Goal: Transaction & Acquisition: Purchase product/service

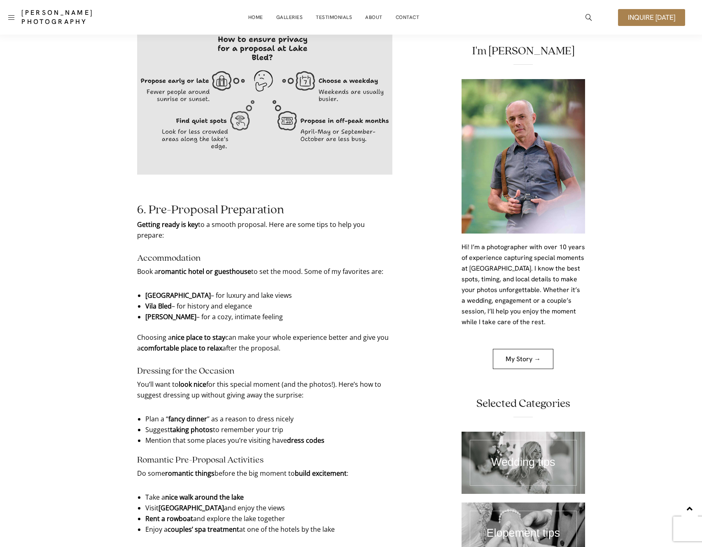
scroll to position [3125, 0]
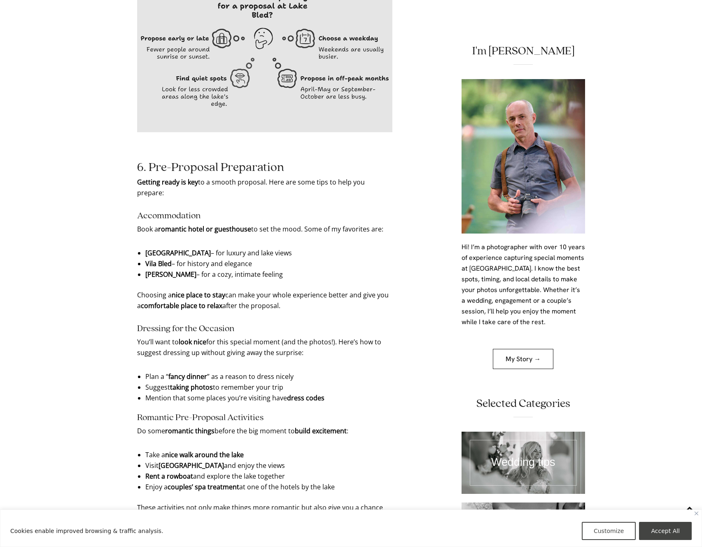
click at [237, 258] on li "Vila Bled – for history and elegance" at bounding box center [265, 263] width 240 height 11
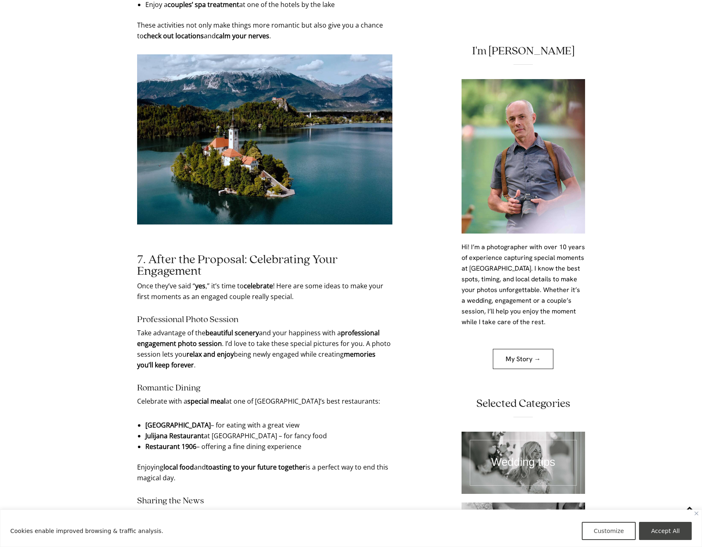
scroll to position [3787, 0]
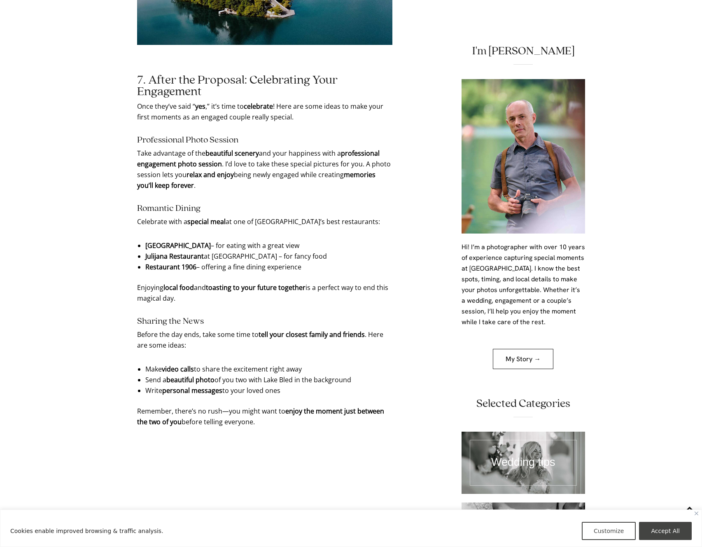
click at [261, 101] on p "Once they’ve said “ yes ,” it’s time to celebrate ! Here are some ideas to make…" at bounding box center [264, 111] width 255 height 21
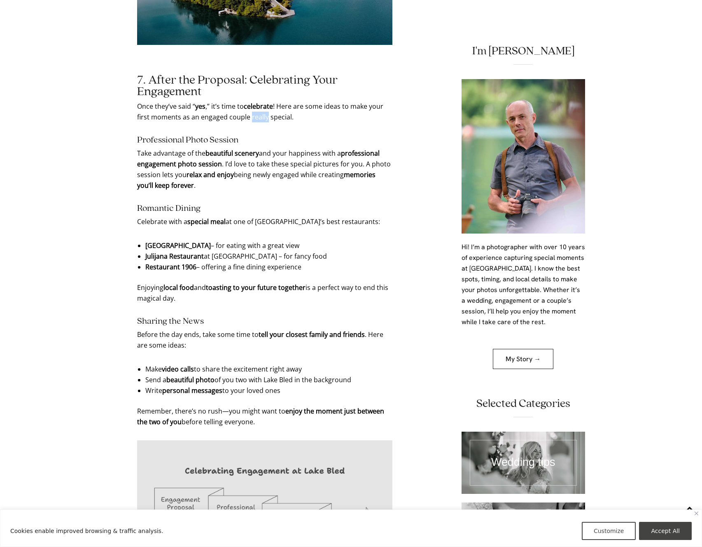
click at [261, 101] on p "Once they’ve said “ yes ,” it’s time to celebrate ! Here are some ideas to make…" at bounding box center [264, 111] width 255 height 21
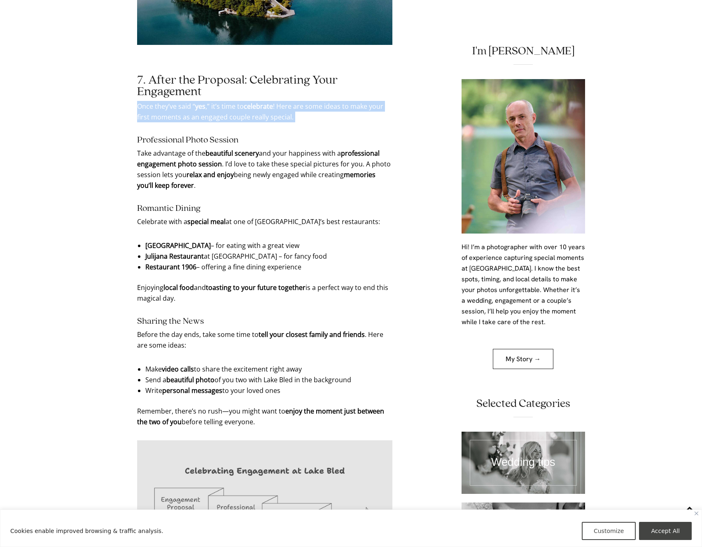
click at [261, 101] on p "Once they’ve said “ yes ,” it’s time to celebrate ! Here are some ideas to make…" at bounding box center [264, 111] width 255 height 21
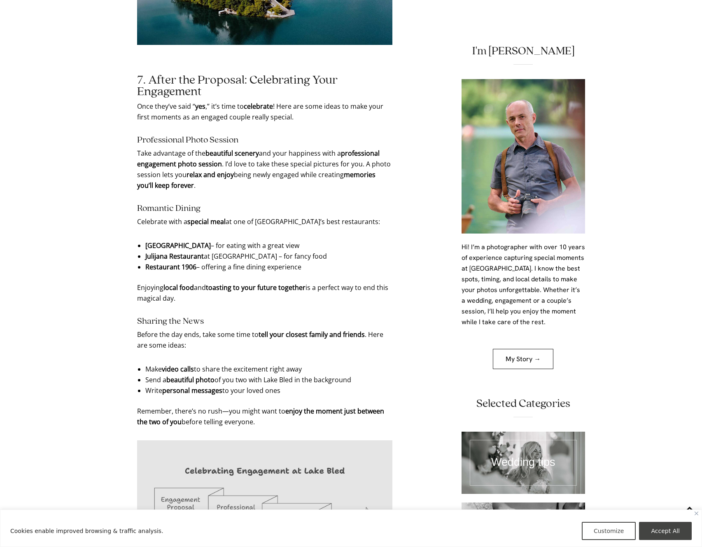
click at [276, 148] on p "Take advantage of the beautiful scenery and your happiness with a professional …" at bounding box center [264, 169] width 255 height 43
click at [290, 101] on p "Once they’ve said “ yes ,” it’s time to celebrate ! Here are some ideas to make…" at bounding box center [264, 111] width 255 height 21
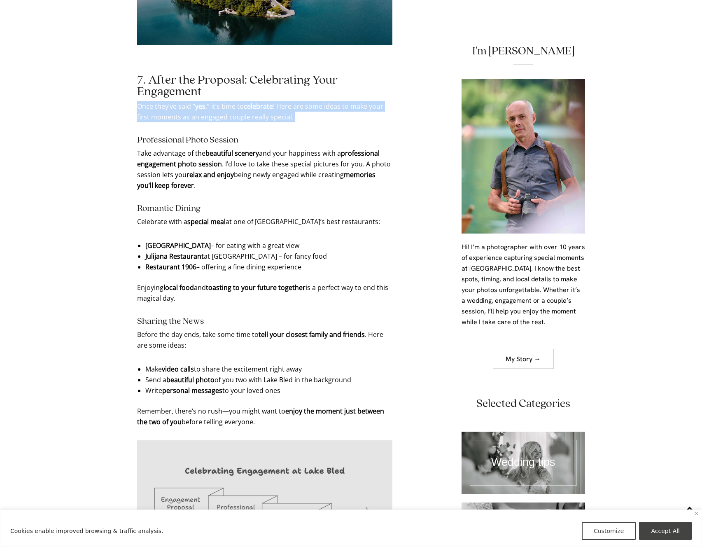
click at [290, 101] on p "Once they’ve said “ yes ,” it’s time to celebrate ! Here are some ideas to make…" at bounding box center [264, 111] width 255 height 21
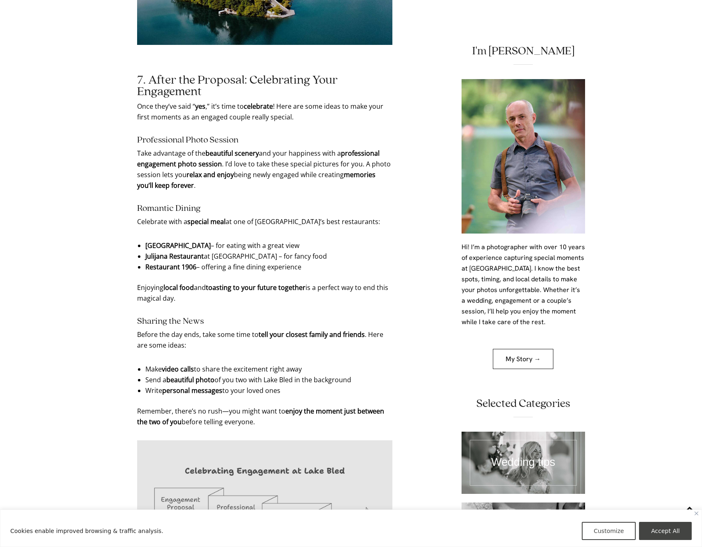
click at [291, 251] on li "Julijana Restaurant at Grand Hotel Toplice – for fancy food" at bounding box center [265, 256] width 240 height 11
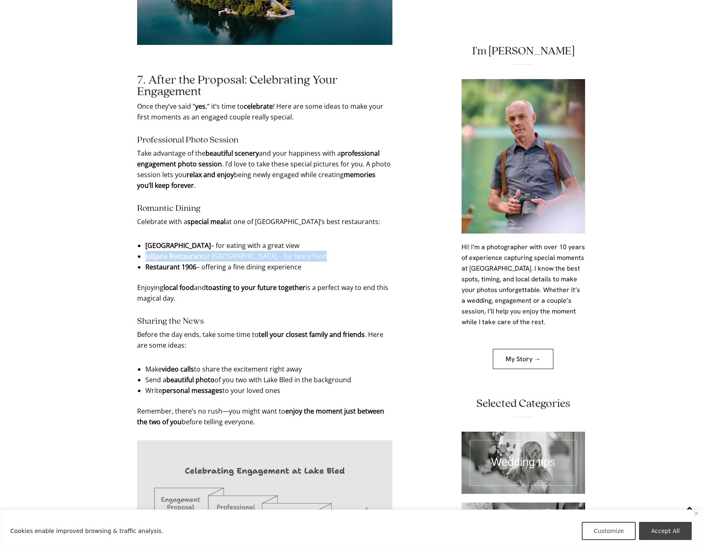
click at [291, 251] on li "Julijana Restaurant at Grand Hotel Toplice – for fancy food" at bounding box center [265, 256] width 240 height 11
click at [320, 251] on li "Julijana Restaurant at Grand Hotel Toplice – for fancy food" at bounding box center [265, 256] width 240 height 11
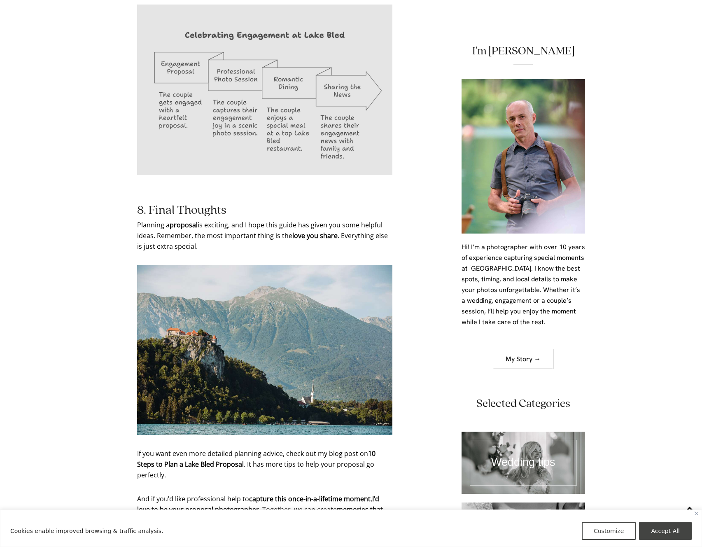
scroll to position [4385, 0]
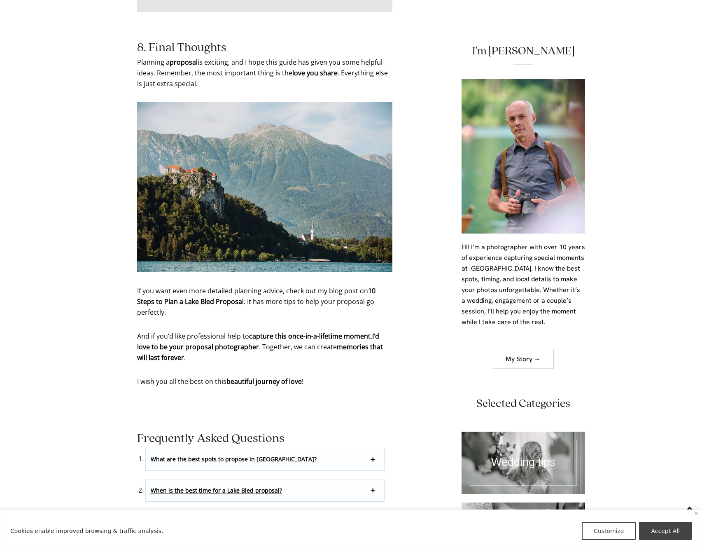
click at [334, 285] on p "If you want even more detailed planning advice, check out my blog post on 10 St…" at bounding box center [264, 301] width 255 height 32
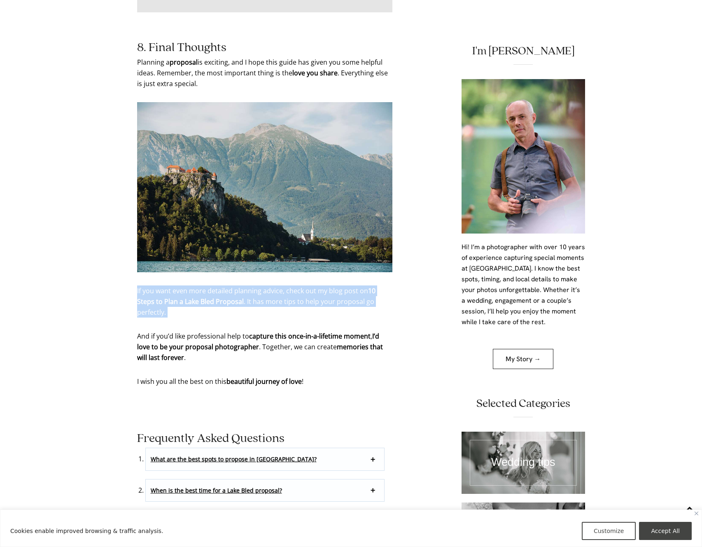
click at [334, 285] on p "If you want even more detailed planning advice, check out my blog post on 10 St…" at bounding box center [264, 301] width 255 height 32
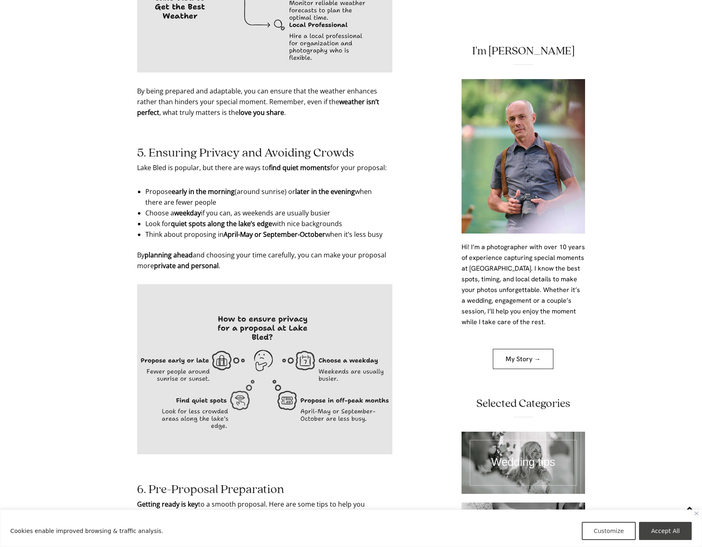
scroll to position [2933, 0]
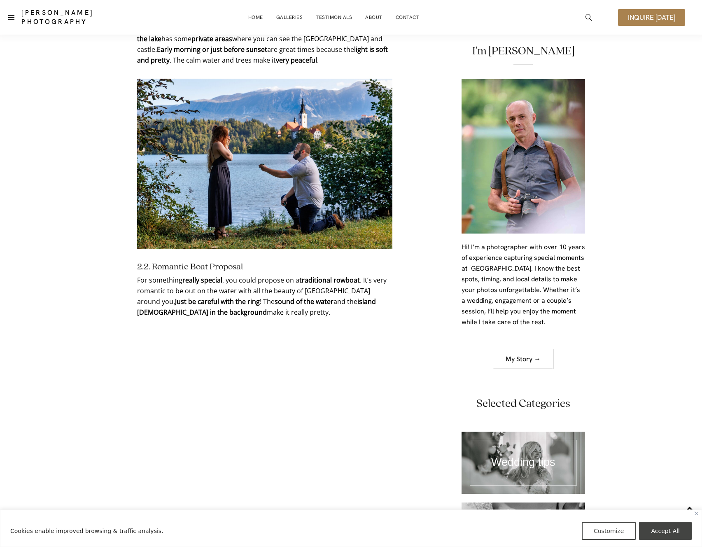
scroll to position [0, 0]
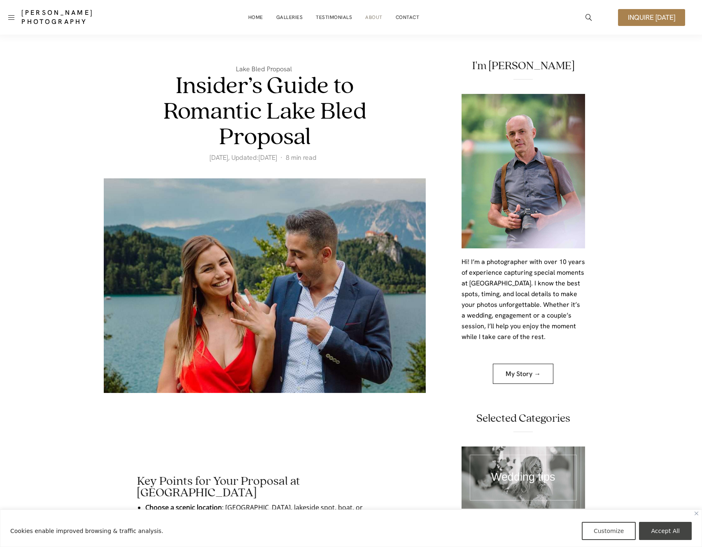
click at [381, 19] on li "About" at bounding box center [374, 17] width 30 height 16
click at [373, 17] on link "About" at bounding box center [373, 17] width 17 height 16
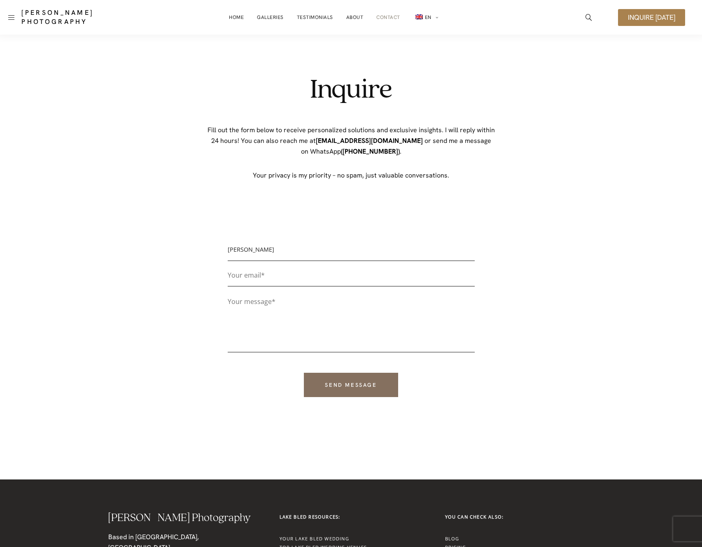
type input "Jacob"
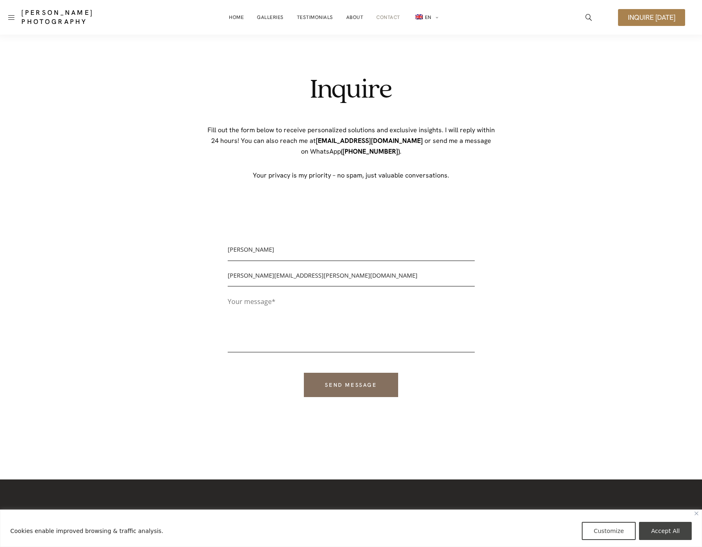
type input "jacob.mcnaughton@hotmail.com"
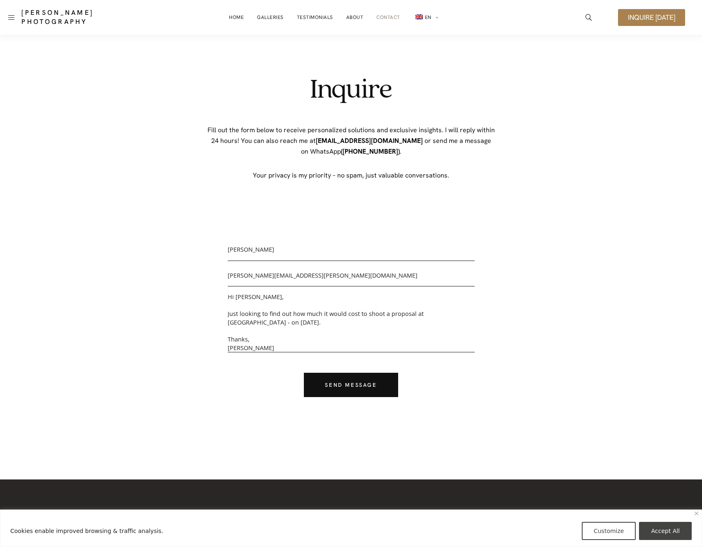
type textarea "Hi Damian, Just looking to find out how much it would cost to shoot a proposal …"
click at [359, 385] on input "Send message" at bounding box center [351, 385] width 94 height 24
click at [572, 231] on div "Inquire Fill out the form below to receive personalized solutions and exclusive…" at bounding box center [351, 257] width 702 height 445
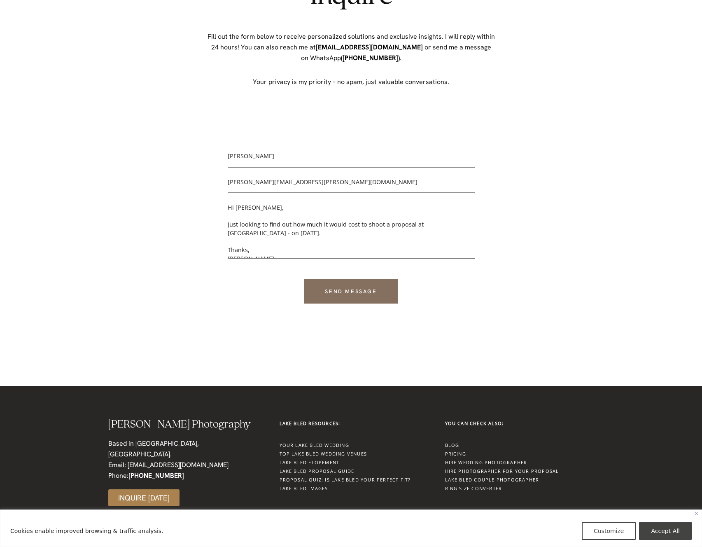
click at [553, 208] on div "Thank you for your message. It has been sent. Name* Jacob Your email* jacob.mcn…" at bounding box center [351, 231] width 412 height 228
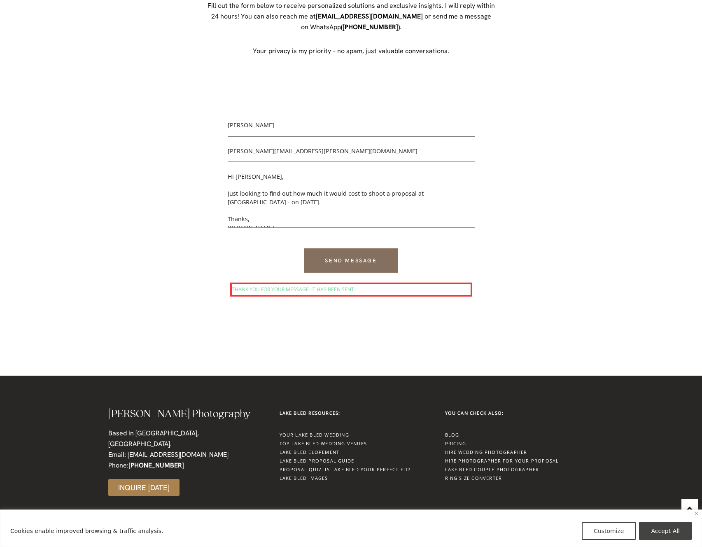
scroll to position [104, 0]
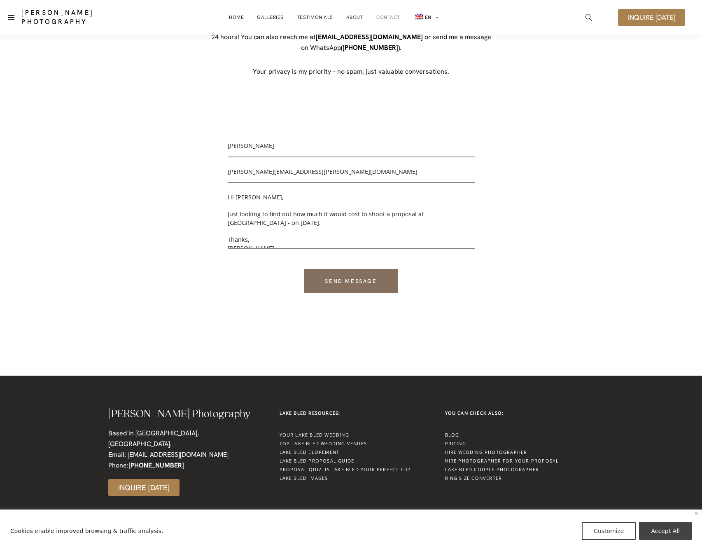
click at [343, 469] on link "Proposal Quiz: Is Lake Bled Your Perfect Fit?" at bounding box center [345, 469] width 131 height 6
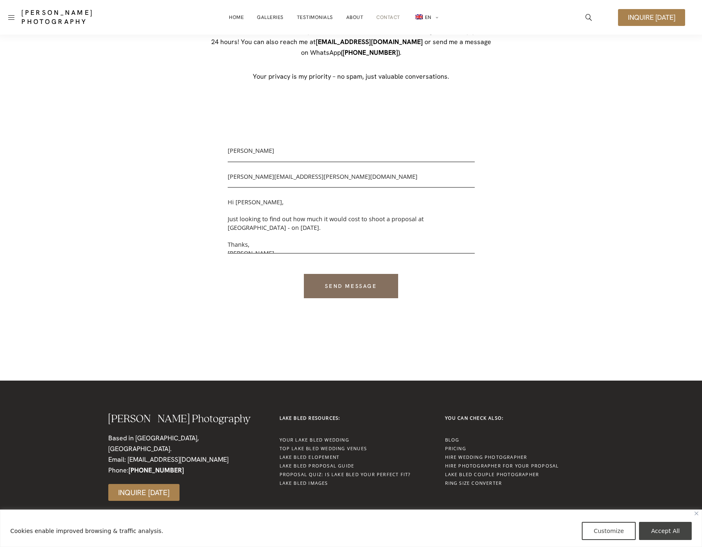
click at [332, 475] on link "Proposal Quiz: Is Lake Bled Your Perfect Fit?" at bounding box center [345, 474] width 131 height 6
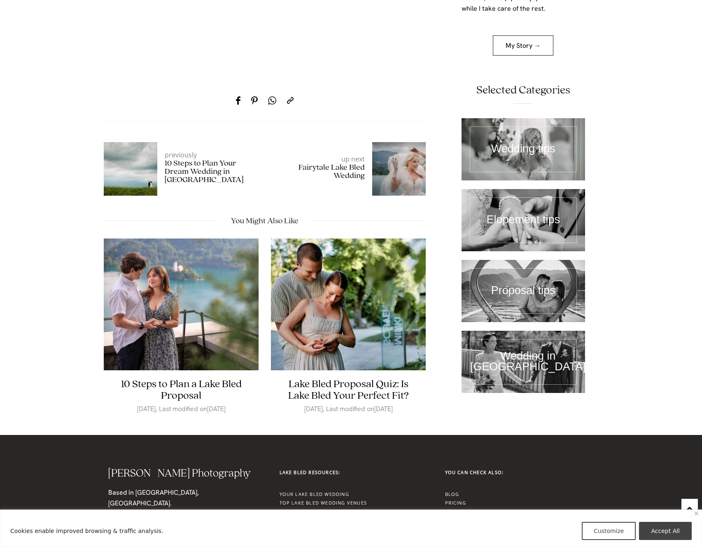
scroll to position [5266, 0]
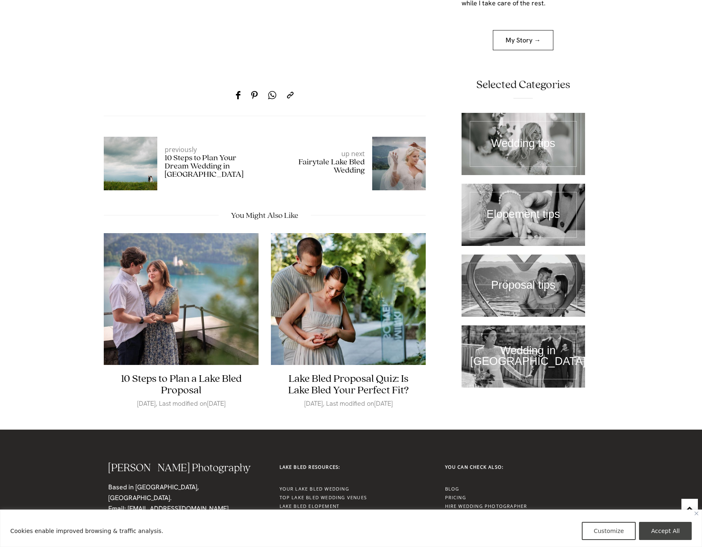
click at [539, 261] on link at bounding box center [524, 286] width 124 height 62
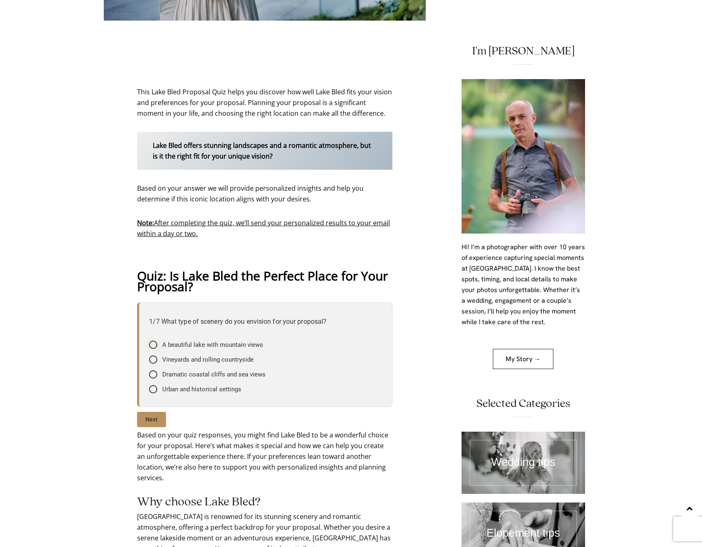
click at [216, 347] on span "A beautiful lake with mountain views" at bounding box center [212, 345] width 101 height 8
click at [0, 0] on input"] "A beautiful lake with mountain views" at bounding box center [0, 0] width 0 height 0
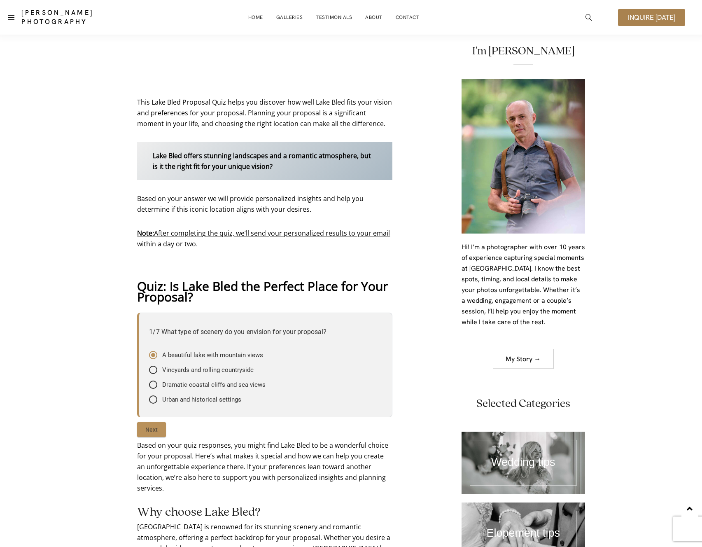
click at [140, 431] on input "Next" at bounding box center [151, 429] width 29 height 15
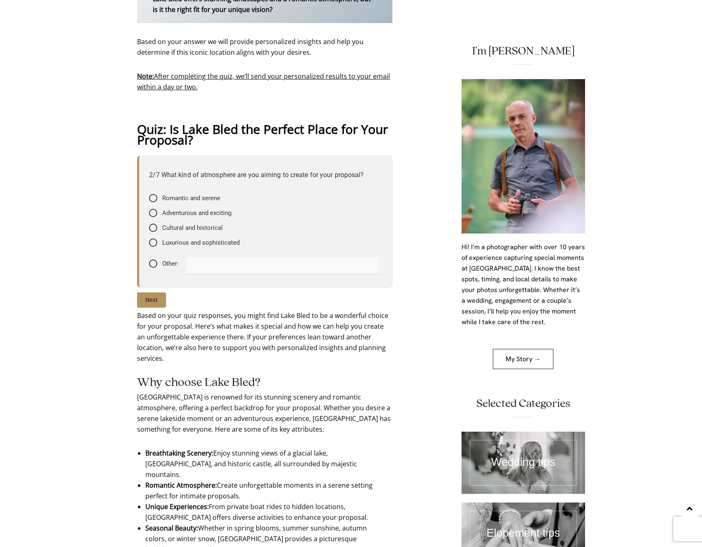
scroll to position [561, 0]
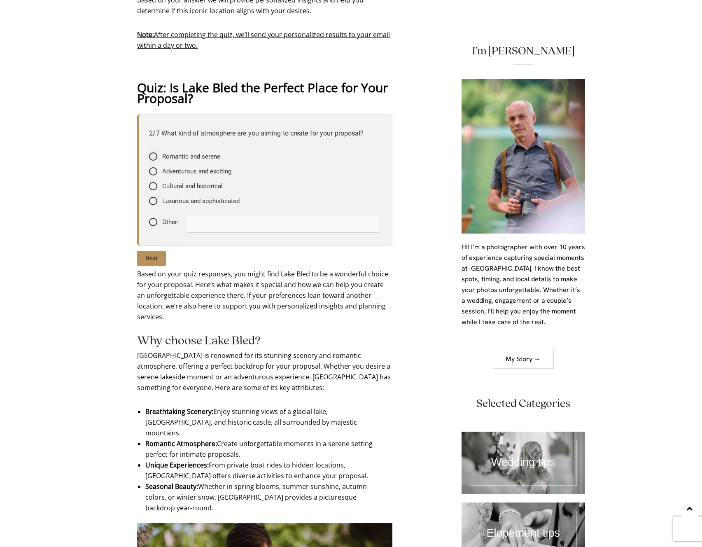
click at [212, 152] on span "Romantic and serene" at bounding box center [191, 156] width 58 height 8
click at [0, 0] on input"] "Romantic and serene" at bounding box center [0, 0] width 0 height 0
click at [151, 266] on div "Next" at bounding box center [264, 260] width 255 height 18
click at [152, 261] on input "Next" at bounding box center [151, 258] width 29 height 15
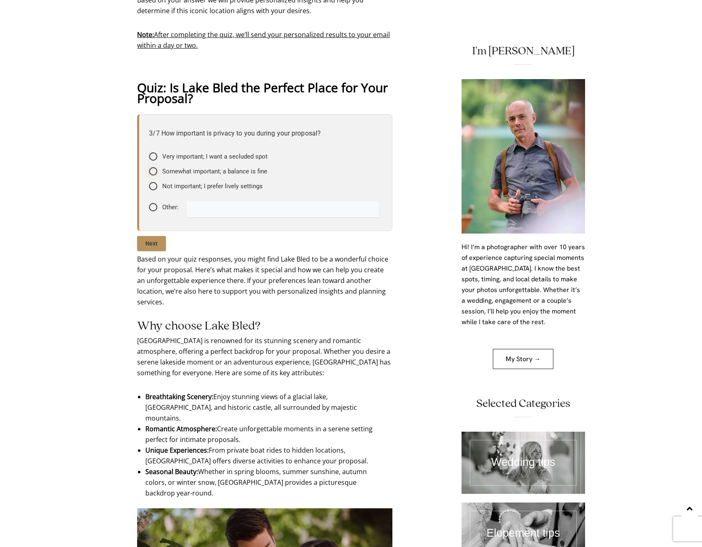
click at [237, 168] on span "Somewhat important; a balance is fine" at bounding box center [214, 171] width 105 height 8
click at [0, 0] on input"] "Somewhat important; a balance is fine" at bounding box center [0, 0] width 0 height 0
click at [141, 235] on div "3/7 How important is privacy to you during your proposal? Very important; I wan…" at bounding box center [264, 184] width 255 height 140
click at [148, 243] on input "Next" at bounding box center [151, 243] width 29 height 15
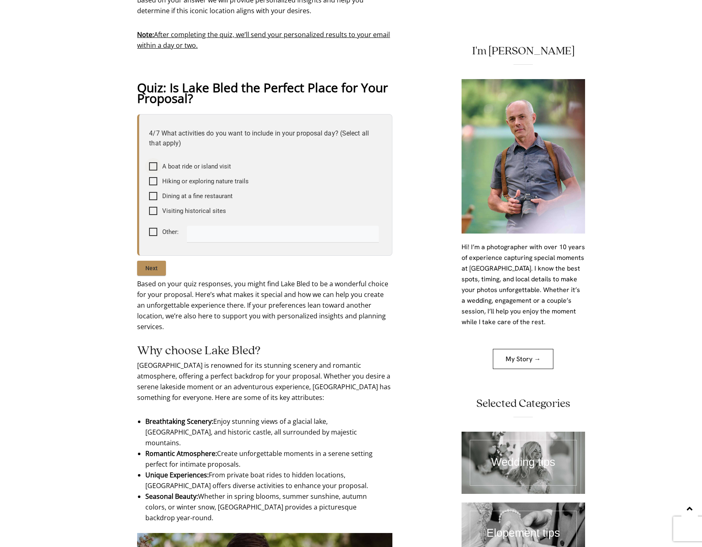
click at [202, 165] on span "A boat ride or island visit" at bounding box center [196, 166] width 69 height 8
click at [0, 0] on input"] "A boat ride or island visit" at bounding box center [0, 0] width 0 height 0
click at [203, 182] on span "Hiking or exploring nature trails" at bounding box center [205, 181] width 86 height 8
click at [0, 0] on input"] "Hiking or exploring nature trails" at bounding box center [0, 0] width 0 height 0
click at [155, 258] on div "4/7 What activities do you want to include in your proposal day? (Select all th…" at bounding box center [264, 196] width 255 height 164
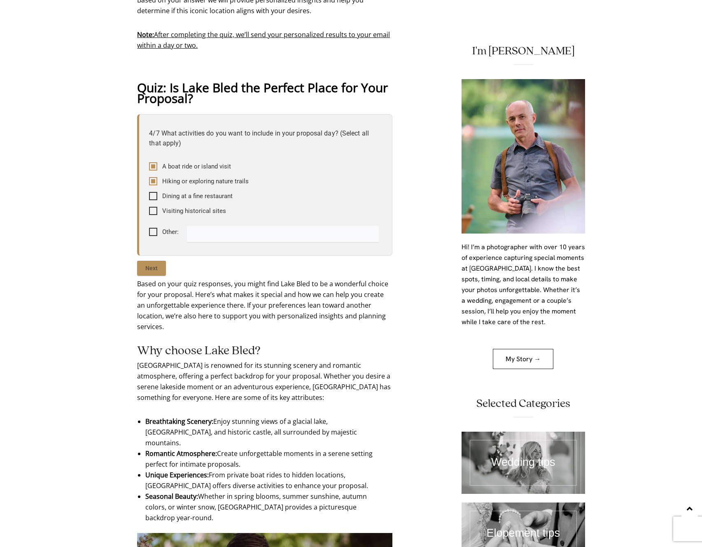
click at [155, 269] on input "Next" at bounding box center [151, 268] width 29 height 15
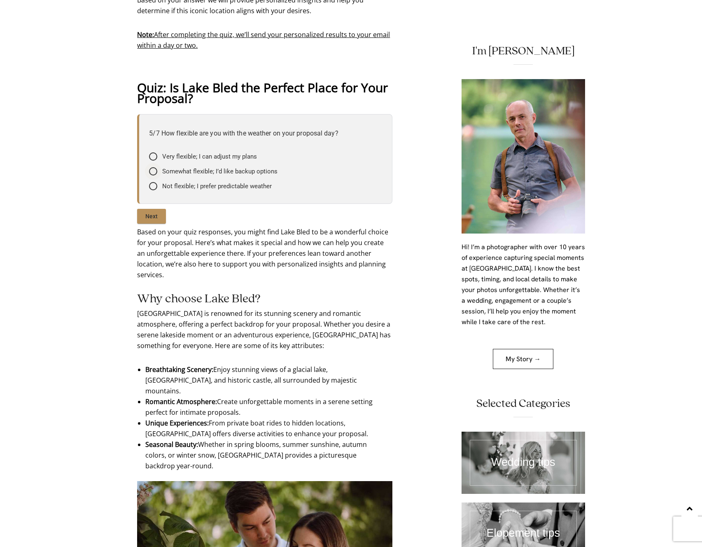
click at [233, 168] on span "Somewhat flexible; I’d like backup options" at bounding box center [219, 171] width 115 height 8
click at [0, 0] on input"] "Somewhat flexible; I’d like backup options" at bounding box center [0, 0] width 0 height 0
click at [156, 214] on input "Next" at bounding box center [151, 216] width 29 height 15
click at [215, 172] on span "Maybe, just a few recommendations" at bounding box center [212, 171] width 100 height 8
click at [0, 0] on input"] "Maybe, just a few recommendations" at bounding box center [0, 0] width 0 height 0
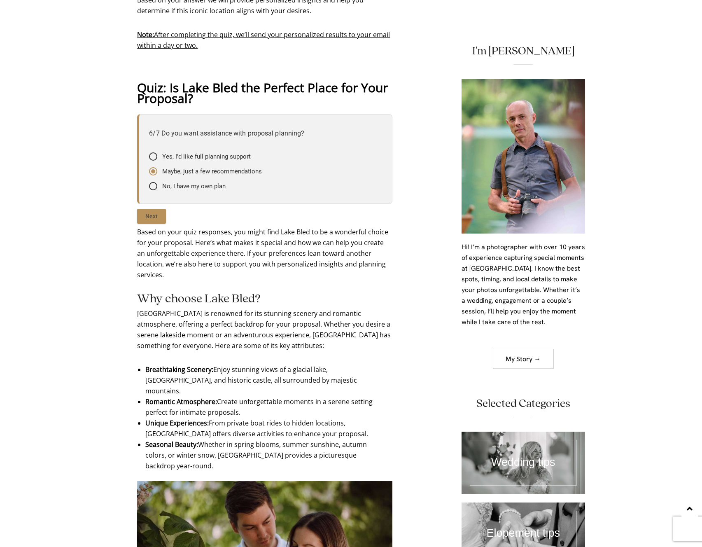
click at [157, 217] on input "Next" at bounding box center [151, 216] width 29 height 15
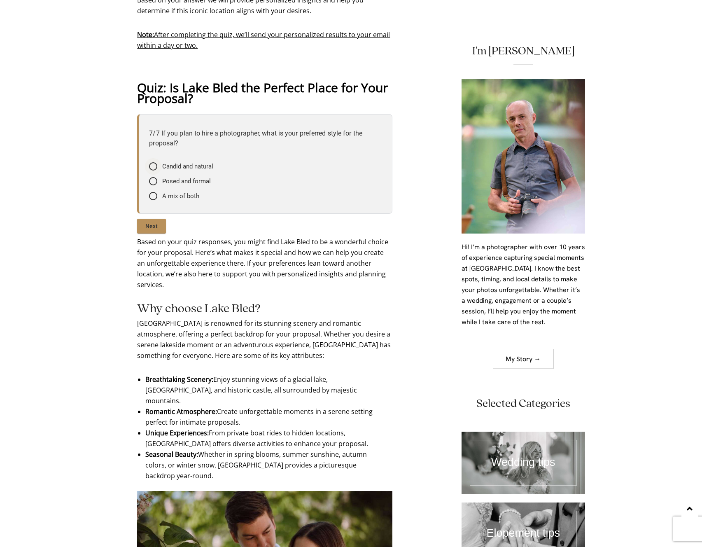
click at [192, 166] on span "Candid and natural" at bounding box center [187, 166] width 51 height 8
click at [0, 0] on input"] "Candid and natural" at bounding box center [0, 0] width 0 height 0
click at [169, 198] on span "A mix of both" at bounding box center [180, 196] width 37 height 8
click at [0, 0] on input"] "A mix of both" at bounding box center [0, 0] width 0 height 0
click at [169, 168] on span "Candid and natural" at bounding box center [187, 166] width 51 height 8
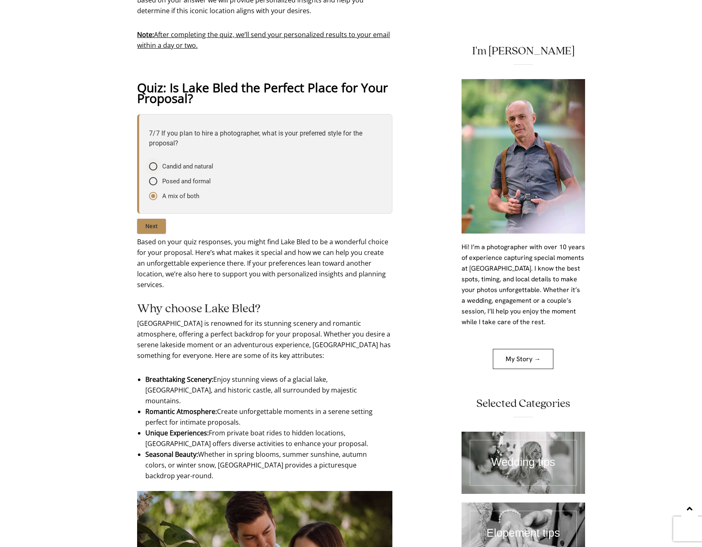
click at [0, 0] on input"] "Candid and natural" at bounding box center [0, 0] width 0 height 0
click at [154, 223] on input "Next" at bounding box center [151, 226] width 29 height 15
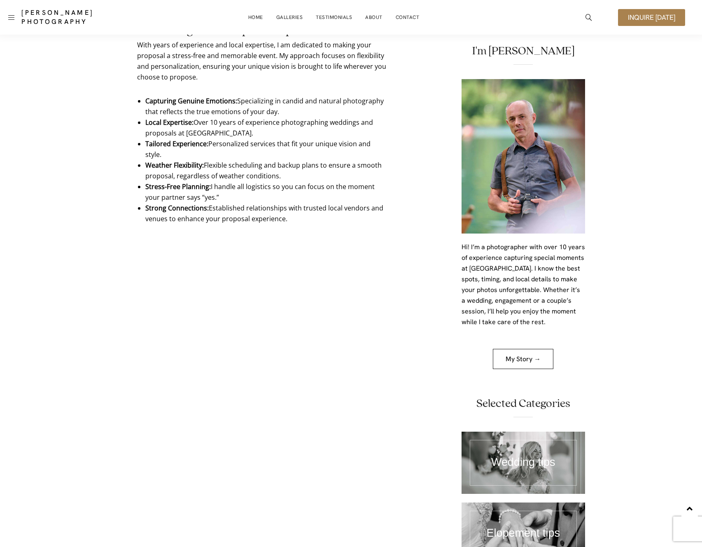
scroll to position [971, 0]
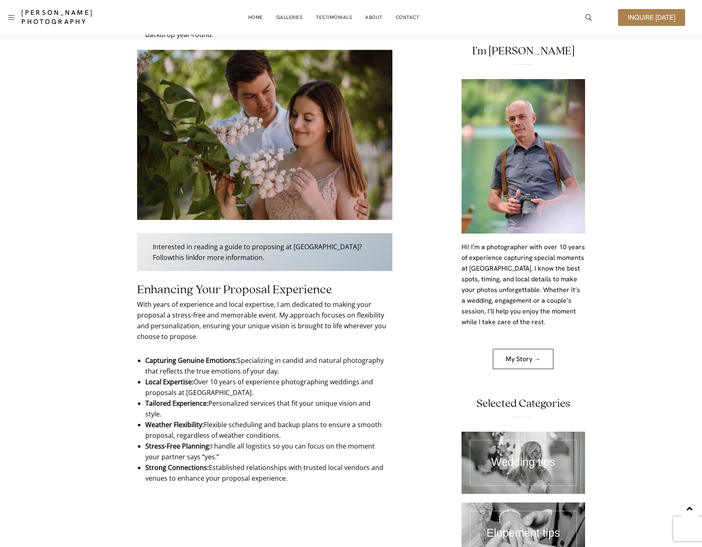
click at [367, 308] on p "With years of experience and local expertise, I am dedicated to making your pro…" at bounding box center [264, 320] width 255 height 43
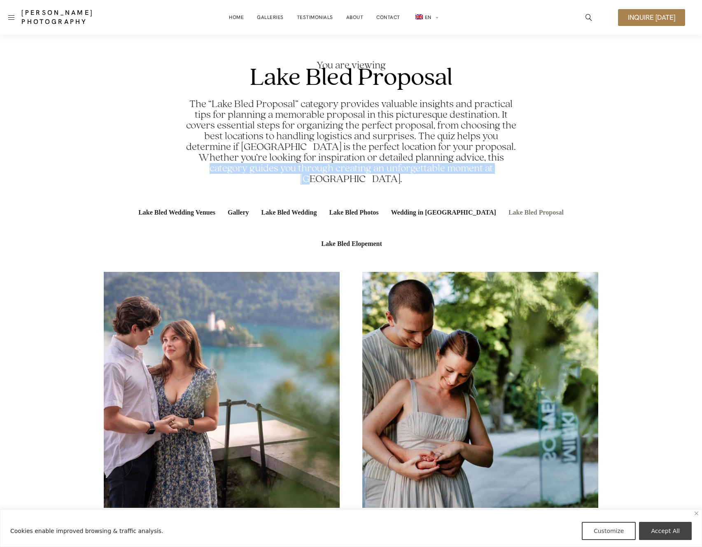
drag, startPoint x: 625, startPoint y: 117, endPoint x: 559, endPoint y: 79, distance: 75.8
click at [231, 16] on link "Home" at bounding box center [236, 17] width 15 height 16
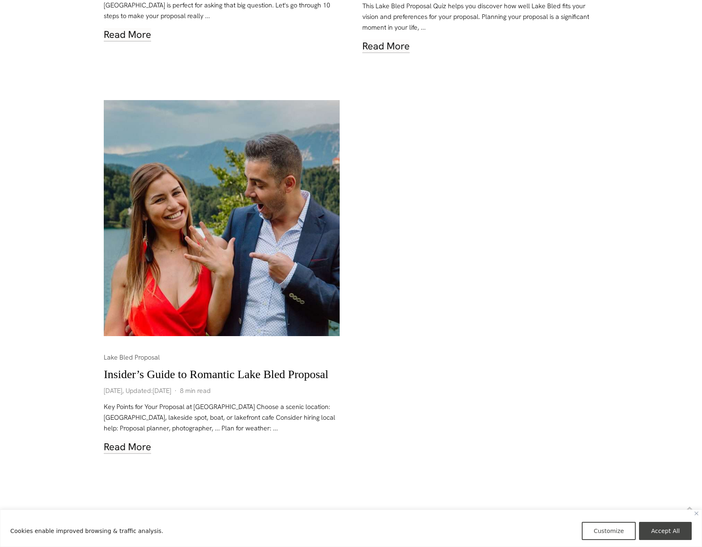
scroll to position [693, 0]
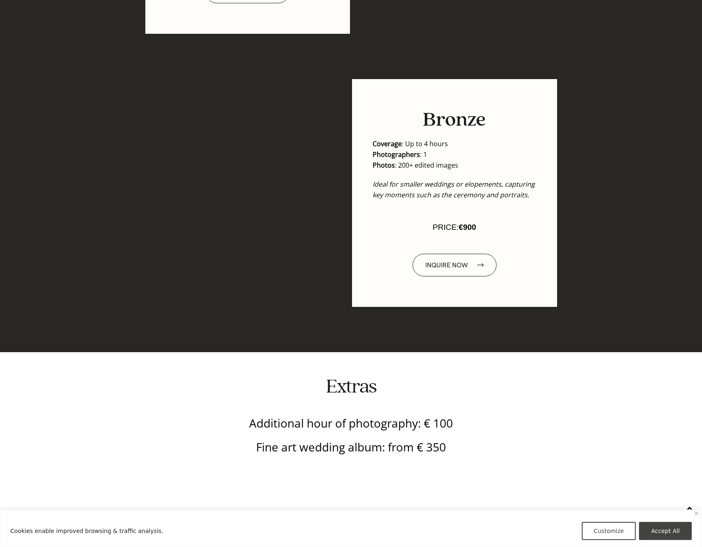
scroll to position [1537, 0]
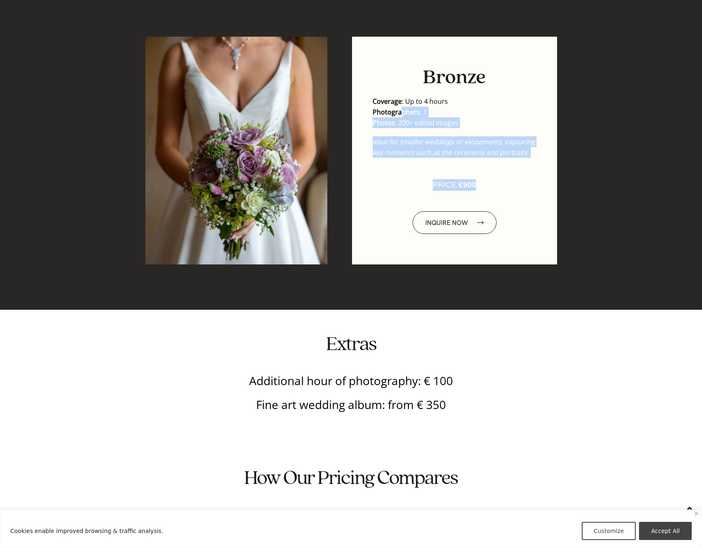
drag, startPoint x: 482, startPoint y: 181, endPoint x: 402, endPoint y: 115, distance: 103.9
click at [402, 116] on div "Bronze Coverage : Up to 4 hours Photographers : 1 Photos : 200+ edited images I…" at bounding box center [454, 151] width 205 height 228
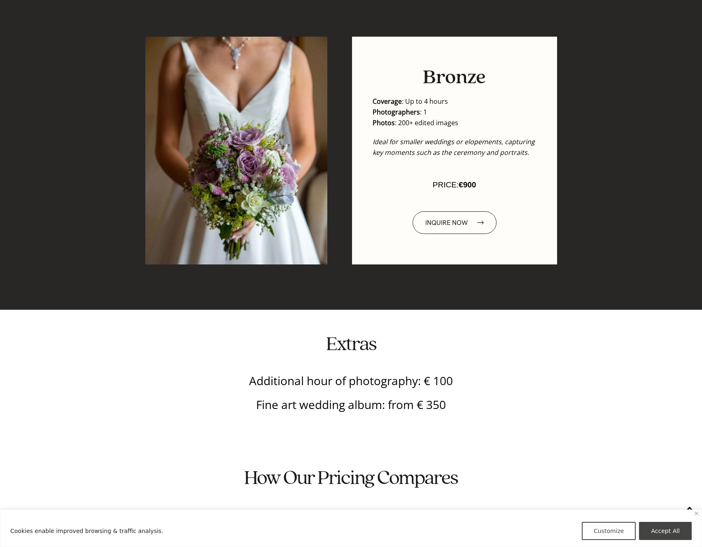
click at [498, 157] on p "Ideal for smaller weddings or elopements, capturing key moments such as the cer…" at bounding box center [455, 146] width 164 height 21
click at [504, 155] on em "Ideal for smaller weddings or elopements, capturing key moments such as the cer…" at bounding box center [454, 147] width 162 height 20
click at [504, 154] on em "Ideal for smaller weddings or elopements, capturing key moments such as the cer…" at bounding box center [454, 147] width 162 height 20
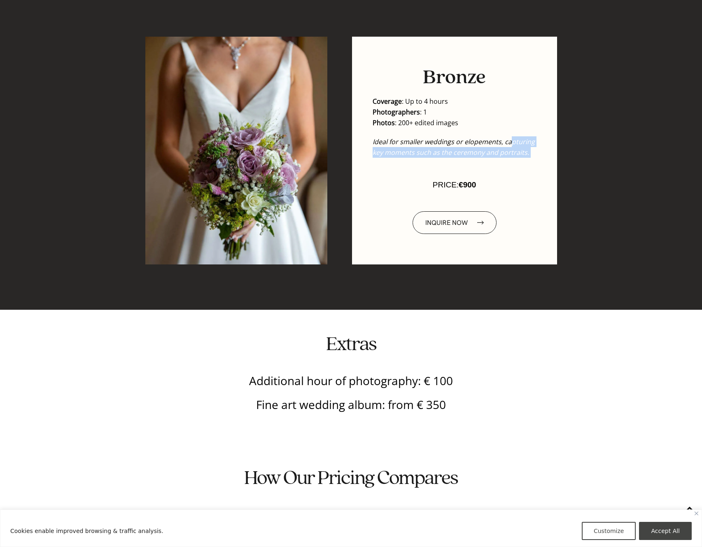
click at [511, 146] on em "Ideal for smaller weddings or elopements, capturing key moments such as the cer…" at bounding box center [454, 147] width 162 height 20
click at [512, 148] on em "Ideal for smaller weddings or elopements, capturing key moments such as the cer…" at bounding box center [454, 147] width 162 height 20
click at [513, 149] on em "Ideal for smaller weddings or elopements, capturing key moments such as the cer…" at bounding box center [454, 147] width 162 height 20
click at [521, 170] on div "Ideal for smaller weddings or elopements, capturing key moments such as the cer…" at bounding box center [455, 153] width 164 height 35
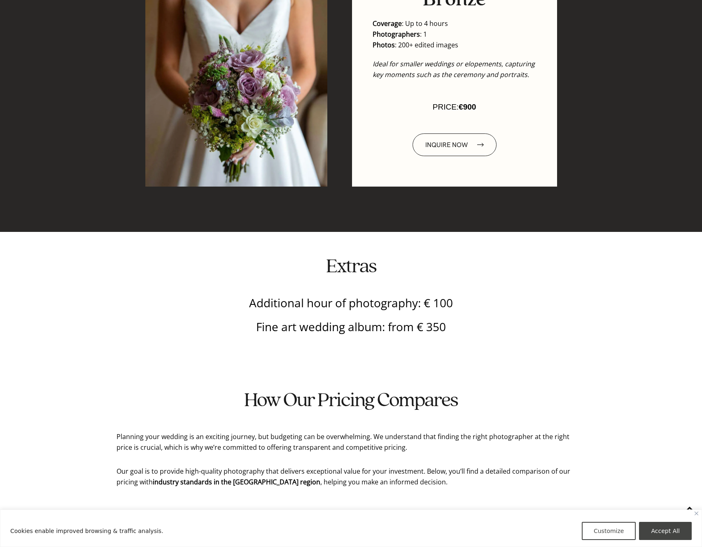
scroll to position [1742, 0]
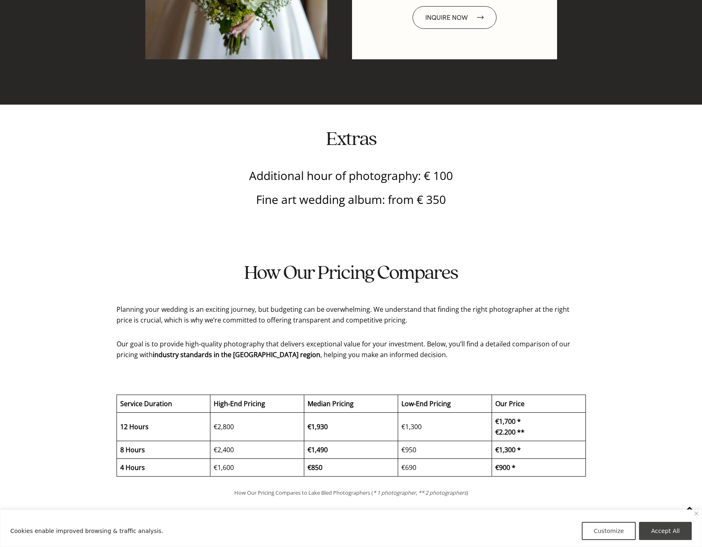
click at [537, 207] on div "Additional hour of photography: € 100 Fine art wedding album: from € 350" at bounding box center [351, 188] width 469 height 60
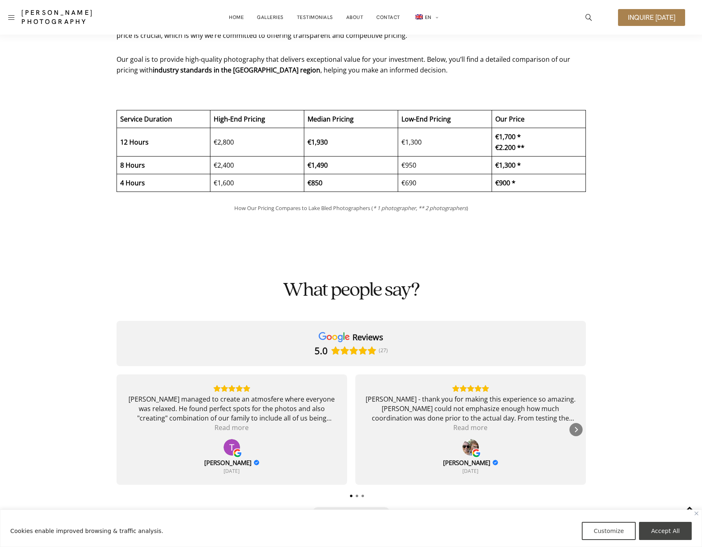
scroll to position [2016, 0]
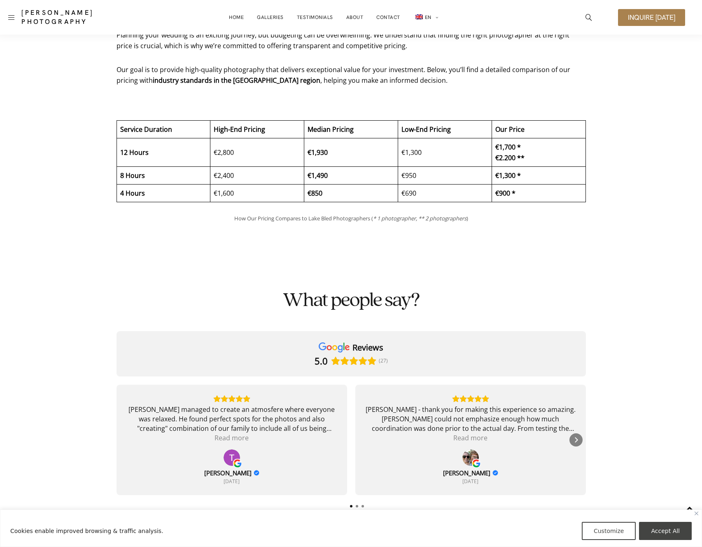
click at [686, 203] on div "How Our Pricing Compares Planning your wedding is an exciting journey, but budg…" at bounding box center [351, 112] width 702 height 289
drag, startPoint x: 455, startPoint y: 196, endPoint x: 371, endPoint y: 193, distance: 83.2
click at [371, 193] on tr "4 Hours €1,600 €850 €690 €900 *" at bounding box center [351, 193] width 469 height 18
click at [564, 220] on figcaption "How Our Pricing Compares to Lake Bled Photographers ( * 1 photographer, ** 2 ph…" at bounding box center [351, 218] width 469 height 11
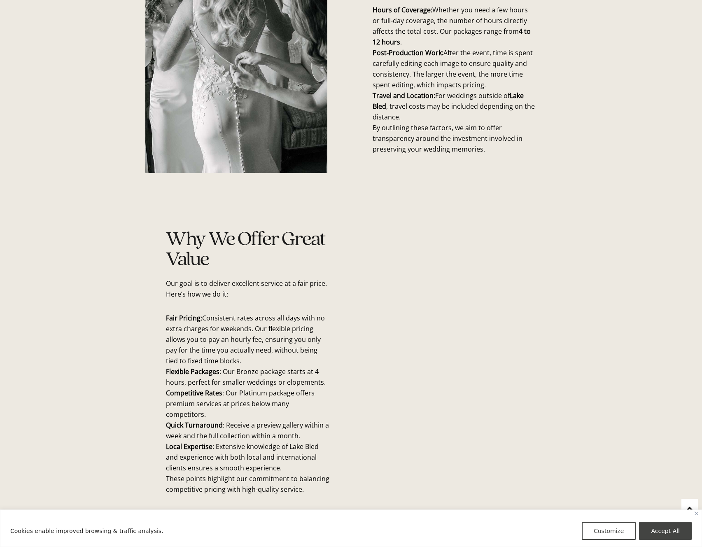
scroll to position [3163, 0]
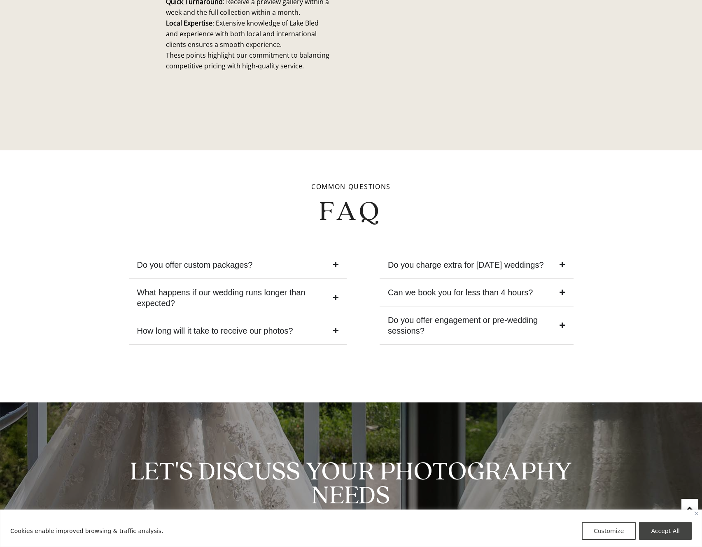
click at [283, 251] on summary "Do you offer custom packages?" at bounding box center [238, 265] width 218 height 28
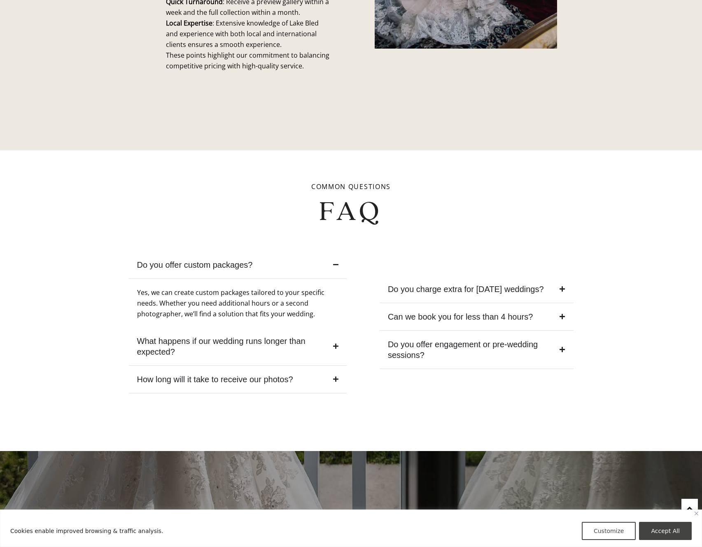
click at [283, 251] on summary "Do you offer custom packages?" at bounding box center [238, 265] width 218 height 28
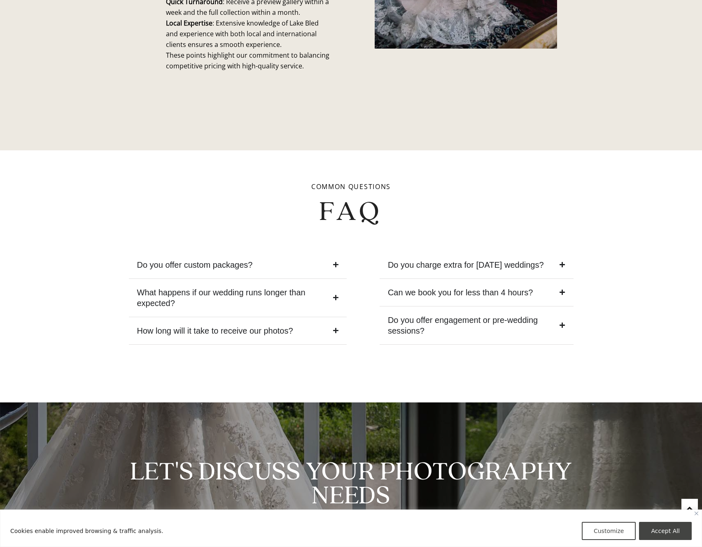
click at [644, 240] on div "Common Questions FAQ Do you offer custom packages? Yes, we can create custom pa…" at bounding box center [351, 276] width 702 height 252
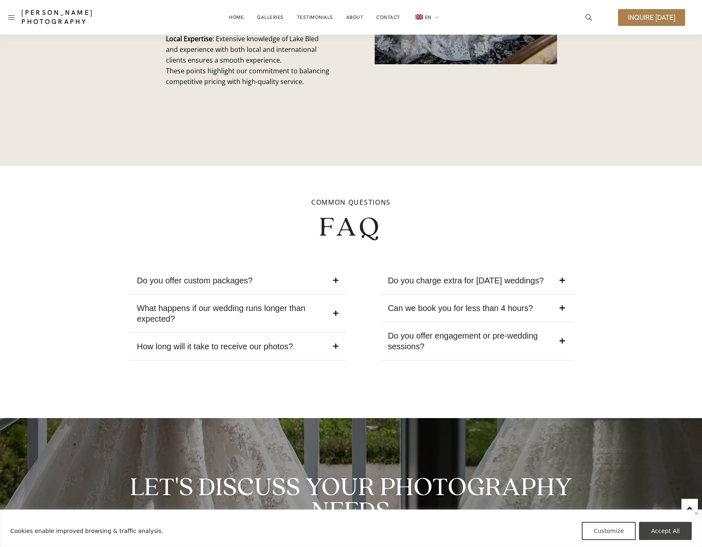
scroll to position [3147, 0]
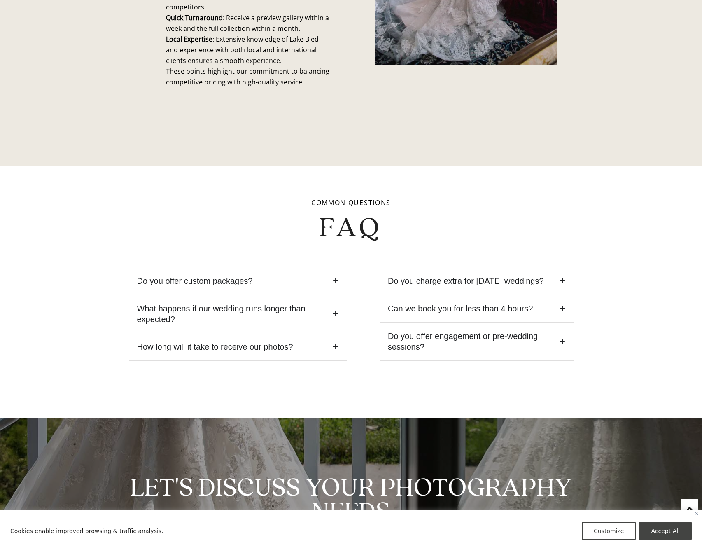
click at [599, 295] on div "Common Questions FAQ Do you offer custom packages? Yes, we can create custom pa…" at bounding box center [351, 292] width 702 height 252
click at [485, 303] on div "Can we book you for less than 4 hours?" at bounding box center [460, 308] width 145 height 11
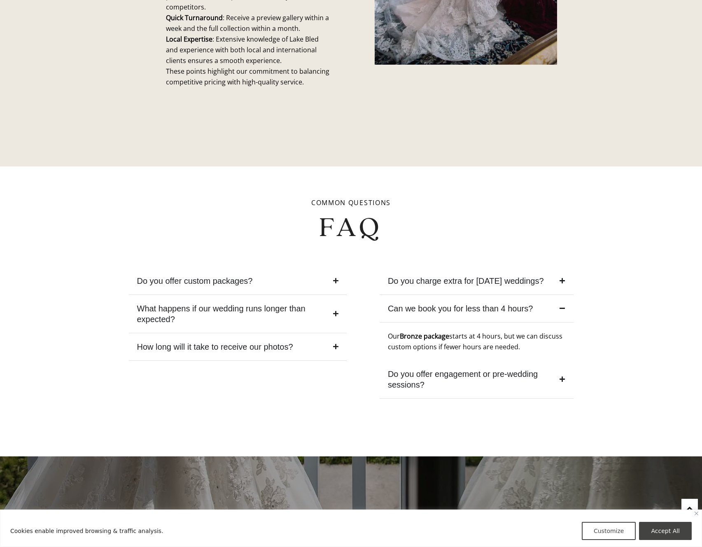
click at [529, 307] on summary "Can we book you for less than 4 hours?" at bounding box center [477, 309] width 194 height 28
click at [532, 369] on div "Do you offer engagement or pre-wedding sessions?" at bounding box center [472, 379] width 168 height 21
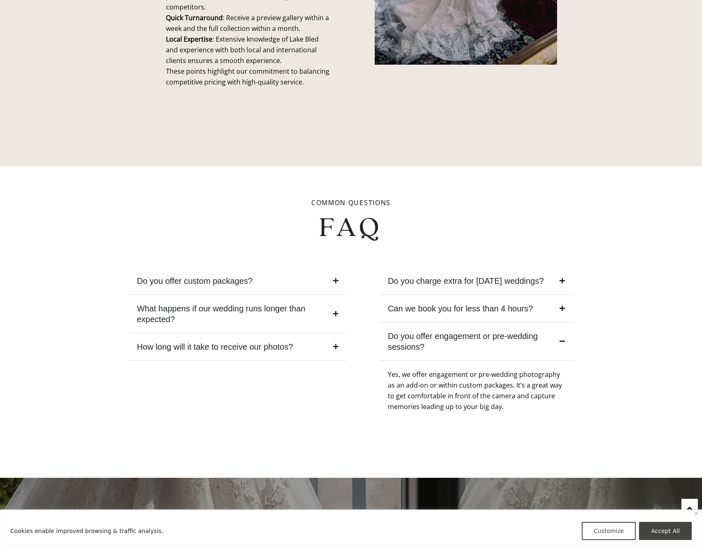
click at [511, 377] on span "Yes, we offer engagement or pre-wedding photography as an add-on or within cust…" at bounding box center [475, 390] width 174 height 41
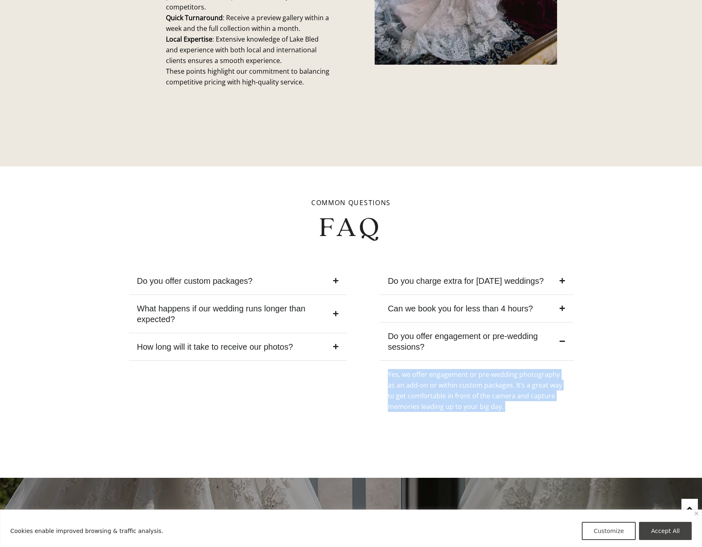
click at [511, 377] on span "Yes, we offer engagement or pre-wedding photography as an add-on or within cust…" at bounding box center [475, 390] width 174 height 41
click at [488, 381] on span "Yes, we offer engagement or pre-wedding photography as an add-on or within cust…" at bounding box center [475, 390] width 174 height 41
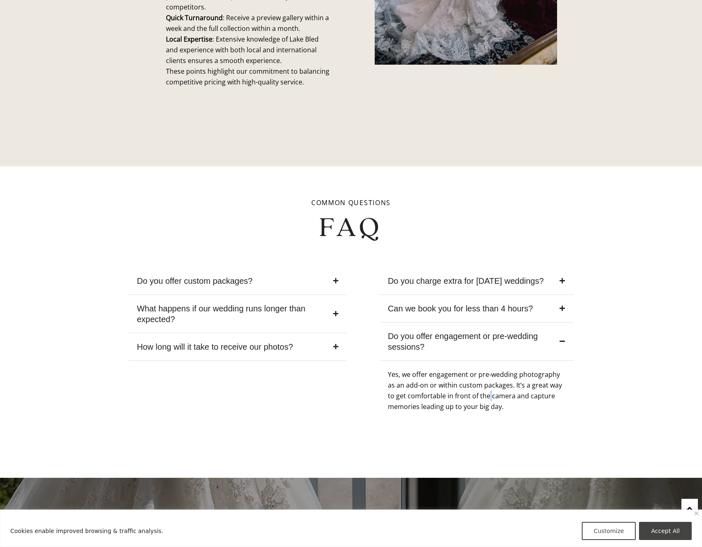
click at [488, 381] on span "Yes, we offer engagement or pre-wedding photography as an add-on or within cust…" at bounding box center [475, 390] width 174 height 41
click at [574, 382] on div "Do you offer custom packages? Yes, we can create custom packages tailored to yo…" at bounding box center [351, 344] width 486 height 194
click at [637, 287] on div "Common Questions FAQ Do you offer custom packages? Yes, we can create custom pa…" at bounding box center [351, 321] width 702 height 311
click at [467, 386] on span "Yes, we offer engagement or pre-wedding photography as an add-on or within cust…" at bounding box center [475, 390] width 174 height 41
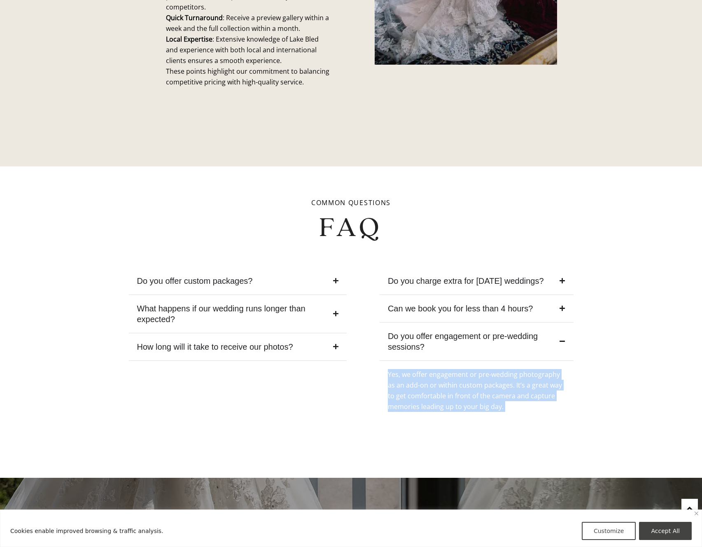
drag, startPoint x: 467, startPoint y: 386, endPoint x: 671, endPoint y: 292, distance: 224.8
click at [468, 386] on span "Yes, we offer engagement or pre-wedding photography as an add-on or within cust…" at bounding box center [475, 390] width 174 height 41
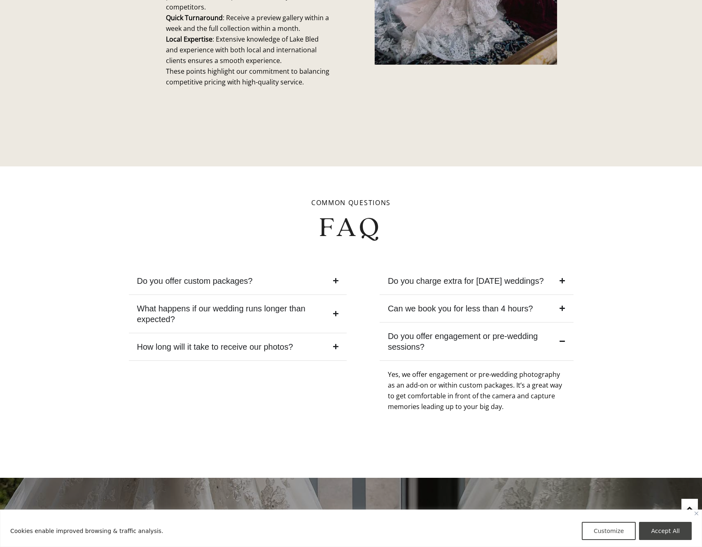
click at [661, 289] on div "Common Questions FAQ Do you offer custom packages? Yes, we can create custom pa…" at bounding box center [351, 321] width 702 height 311
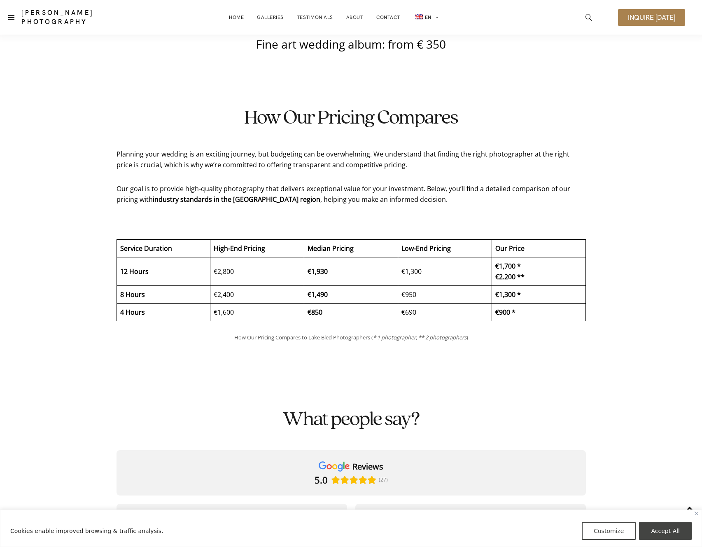
scroll to position [1981, 0]
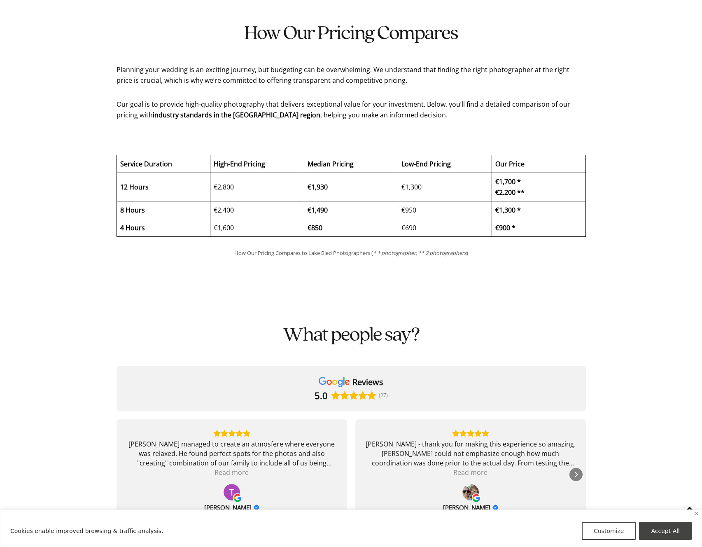
click at [649, 257] on div "How Our Pricing Compares Planning your wedding is an exciting journey, but budg…" at bounding box center [351, 147] width 702 height 289
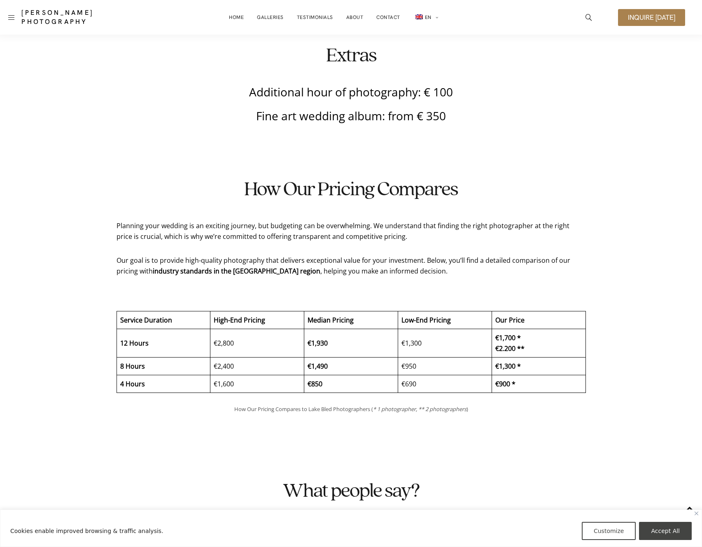
click at [513, 203] on div "How Our Pricing Compares Planning your wedding is an exciting journey, but budg…" at bounding box center [351, 303] width 469 height 289
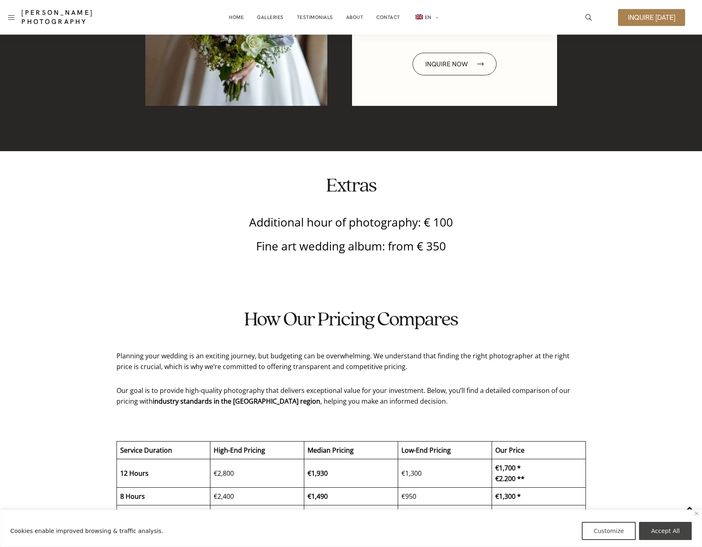
scroll to position [1653, 0]
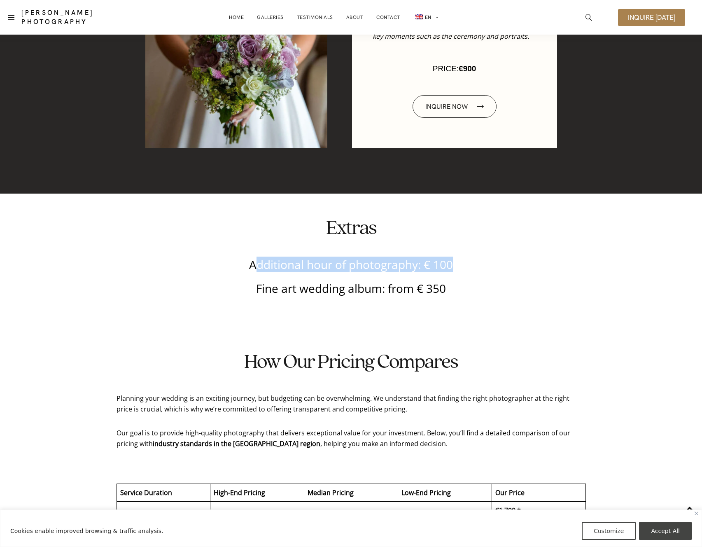
drag, startPoint x: 474, startPoint y: 266, endPoint x: 255, endPoint y: 259, distance: 219.2
click at [255, 259] on p "Additional hour of photography: € 100" at bounding box center [351, 264] width 469 height 11
click at [638, 260] on div "Extras Additional hour of photography: € 100 Fine art wedding album: from € 350" at bounding box center [351, 262] width 702 height 97
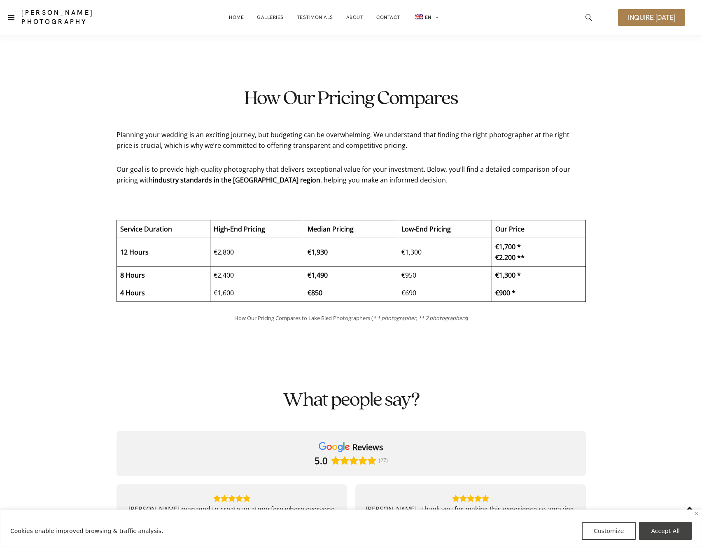
scroll to position [1921, 0]
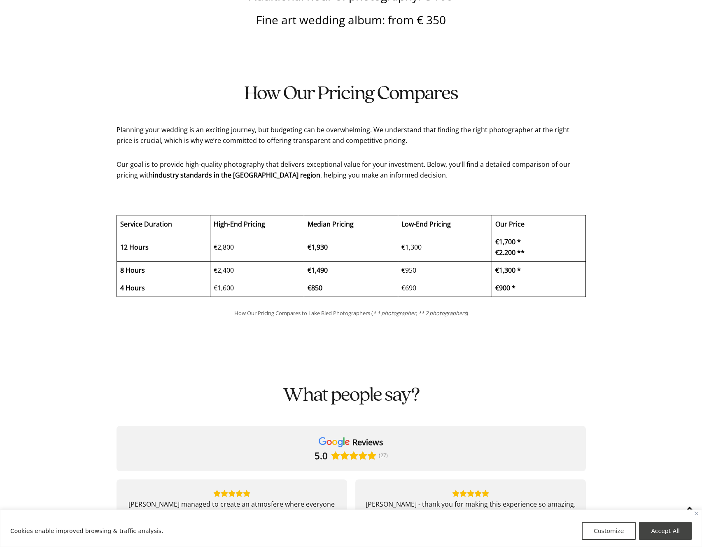
click at [602, 281] on div "How Our Pricing Compares Planning your wedding is an exciting journey, but budg…" at bounding box center [351, 207] width 702 height 289
